Goal: Ask a question

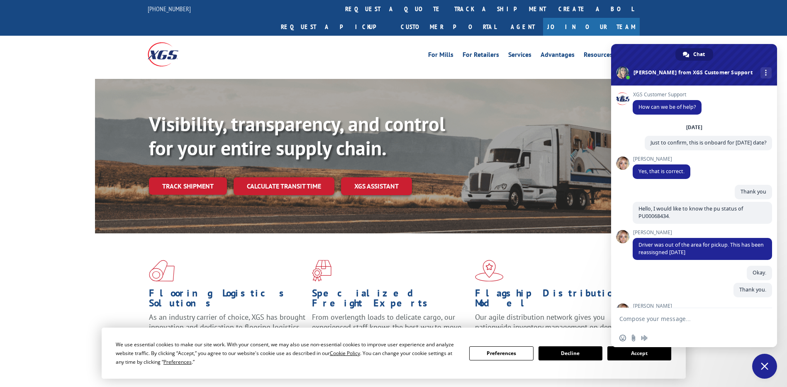
click at [632, 354] on button "Accept" at bounding box center [640, 353] width 64 height 14
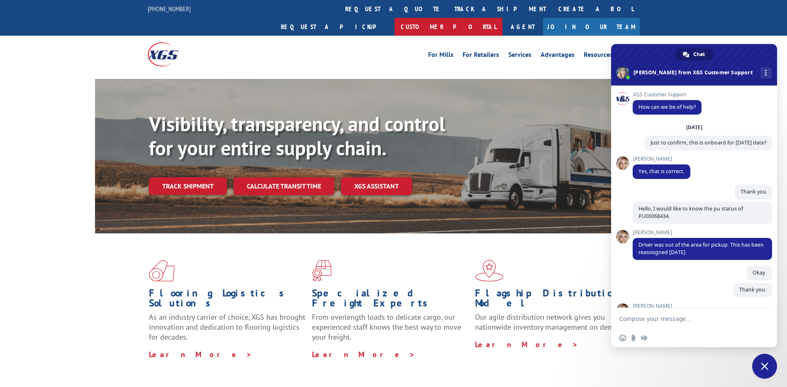
click at [503, 18] on link "Customer Portal" at bounding box center [449, 27] width 108 height 18
type textarea "Hi [PERSON_NAME]"
type textarea "531516223, 531553706"
type textarea "with the same pick up #"
type textarea "Pick Up Zip 30721, Delivery Zip"
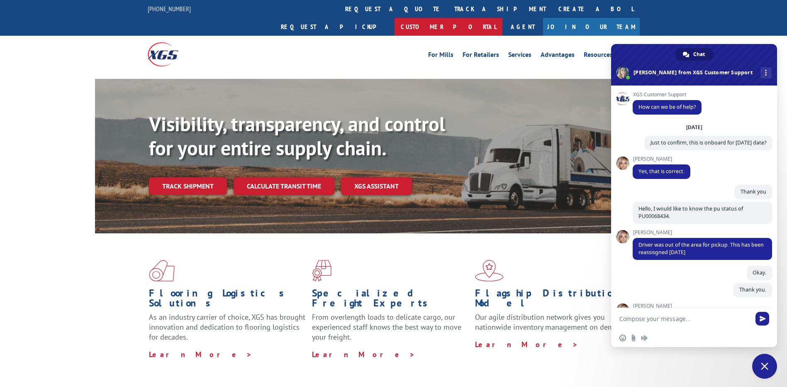
type textarea "Custom"
type textarea "okay thank you so much for helping have a great day [PERSON_NAME]"
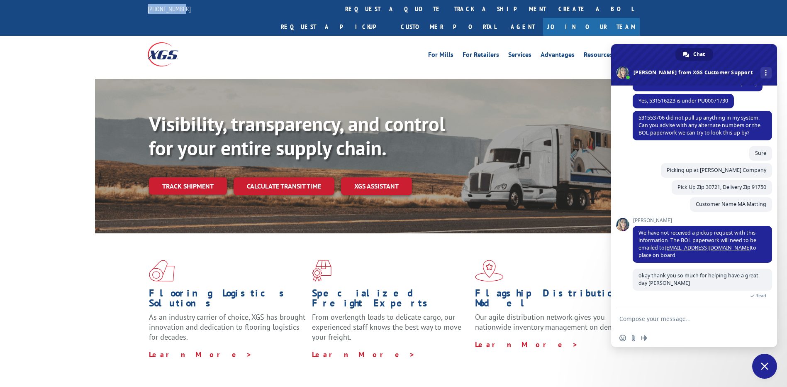
drag, startPoint x: 181, startPoint y: 9, endPoint x: 146, endPoint y: 4, distance: 35.6
click at [146, 4] on div "[PHONE_NUMBER] request a quote track a shipment Create a BOL Request a pickup C…" at bounding box center [393, 18] width 787 height 36
copy link "[PHONE_NUMBER]"
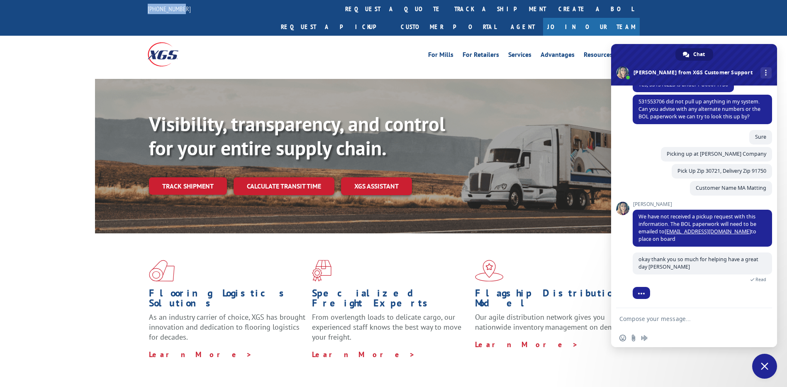
scroll to position [3679, 0]
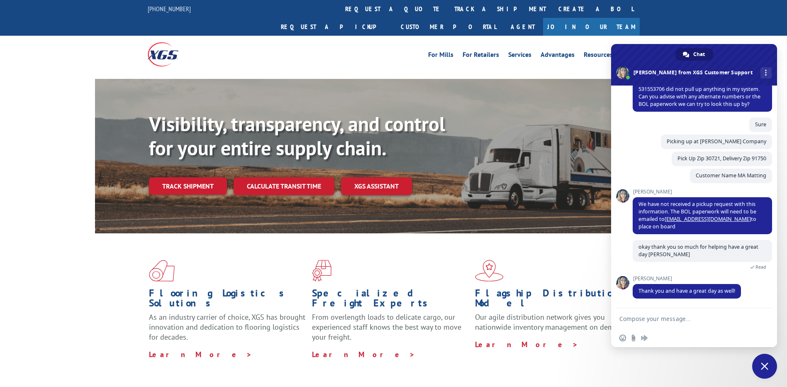
click at [36, 185] on div "Visibility, transparency, and control for your entire supply chain. Track shipm…" at bounding box center [393, 164] width 787 height 171
click at [736, 36] on div "For [PERSON_NAME] For Retailers Services Advantages Resources About For [PERSON…" at bounding box center [393, 54] width 787 height 37
click at [762, 362] on span "Close chat" at bounding box center [764, 366] width 25 height 25
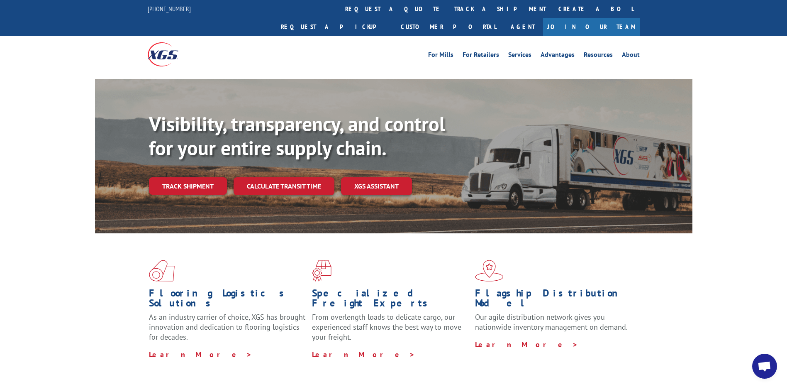
scroll to position [3067, 0]
drag, startPoint x: 146, startPoint y: 8, endPoint x: 183, endPoint y: 10, distance: 37.0
click at [183, 10] on div "[PHONE_NUMBER] request a quote track a shipment Create a BOL Request a pickup C…" at bounding box center [393, 18] width 787 height 36
copy link "[PHONE_NUMBER]"
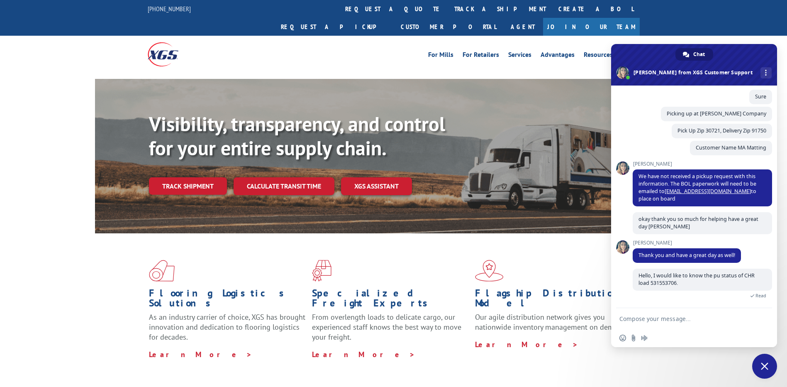
scroll to position [3095, 0]
drag, startPoint x: 659, startPoint y: 199, endPoint x: 637, endPoint y: 178, distance: 31.1
click at [637, 178] on span "We have not received a pickup request with this information. The BOL paperwork …" at bounding box center [702, 187] width 139 height 37
copy span "We have not received a pickup request with this information. The BOL paperwork …"
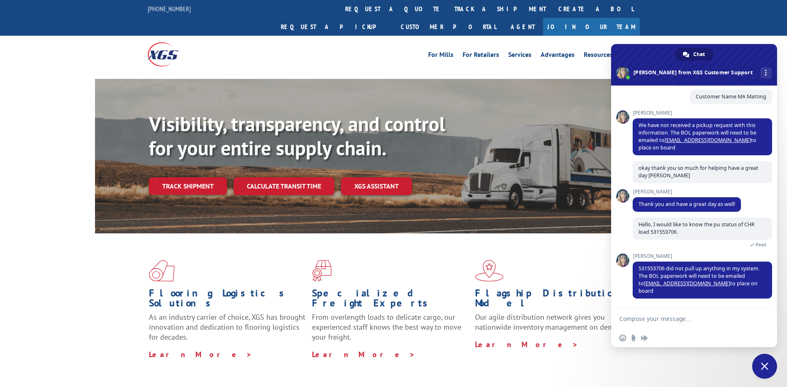
scroll to position [3139, 0]
drag, startPoint x: 645, startPoint y: 293, endPoint x: 699, endPoint y: 290, distance: 54.4
click at [699, 290] on span "531553706 did not pull up anything in my system. The BOL paperwork will need to…" at bounding box center [699, 279] width 121 height 29
copy link "[EMAIL_ADDRESS][DOMAIN_NAME]"
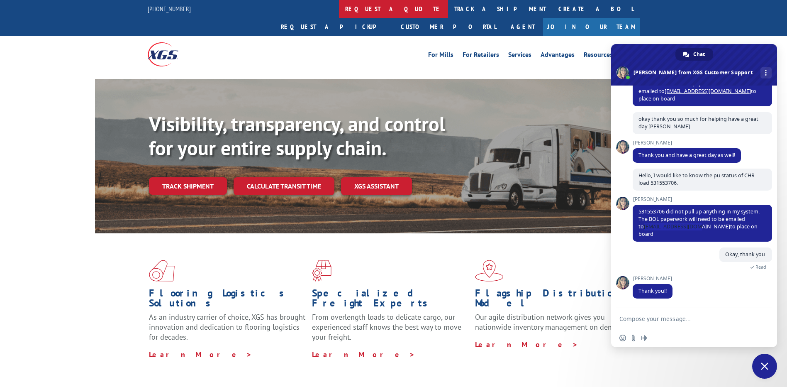
scroll to position [3188, 0]
copy link "[EMAIL_ADDRESS][DOMAIN_NAME]"
